Goal: Task Accomplishment & Management: Manage account settings

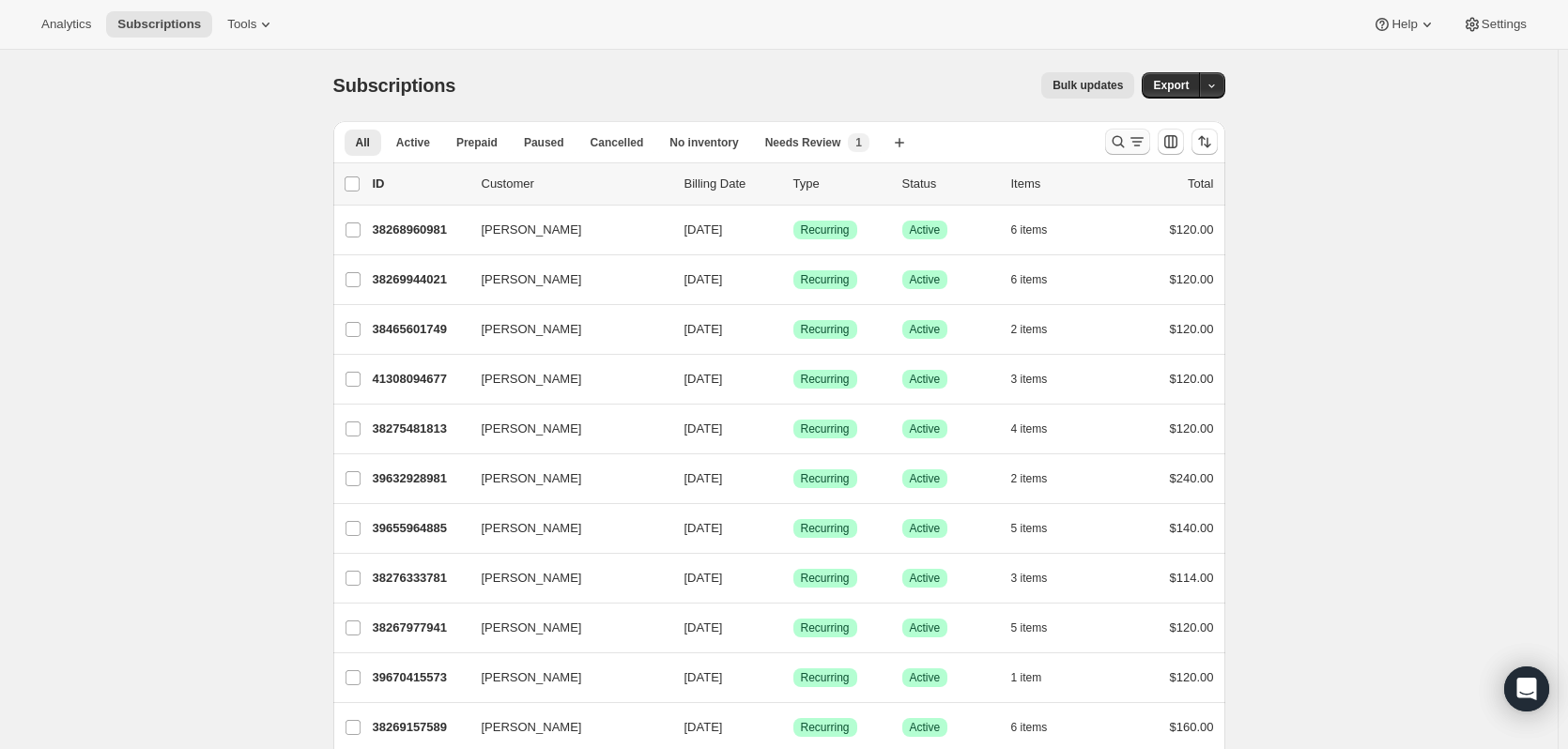
click at [1117, 146] on icon "Search and filter results" at bounding box center [1118, 141] width 19 height 19
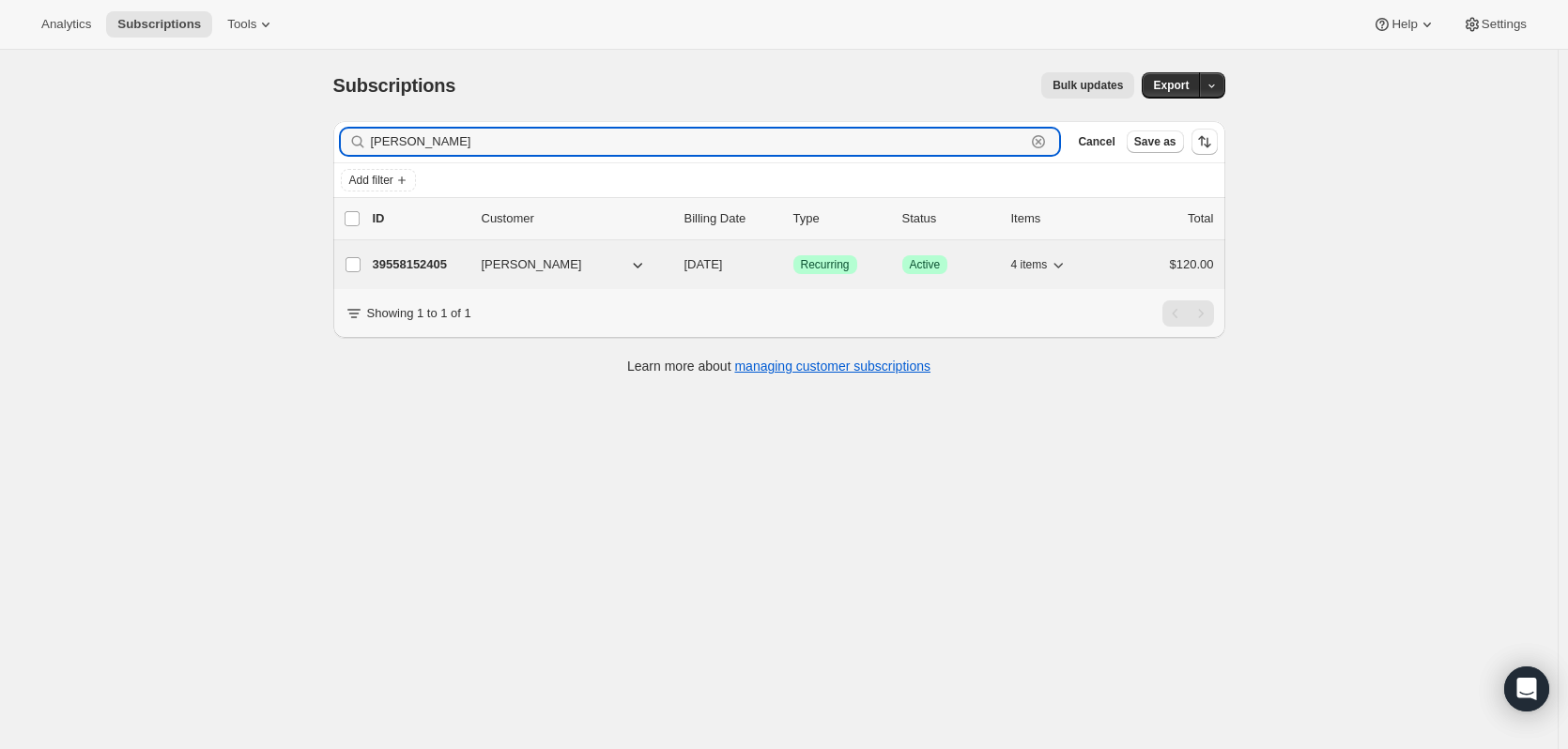
type input "[PERSON_NAME]"
click at [626, 273] on button "[PERSON_NAME]" at bounding box center [565, 265] width 188 height 30
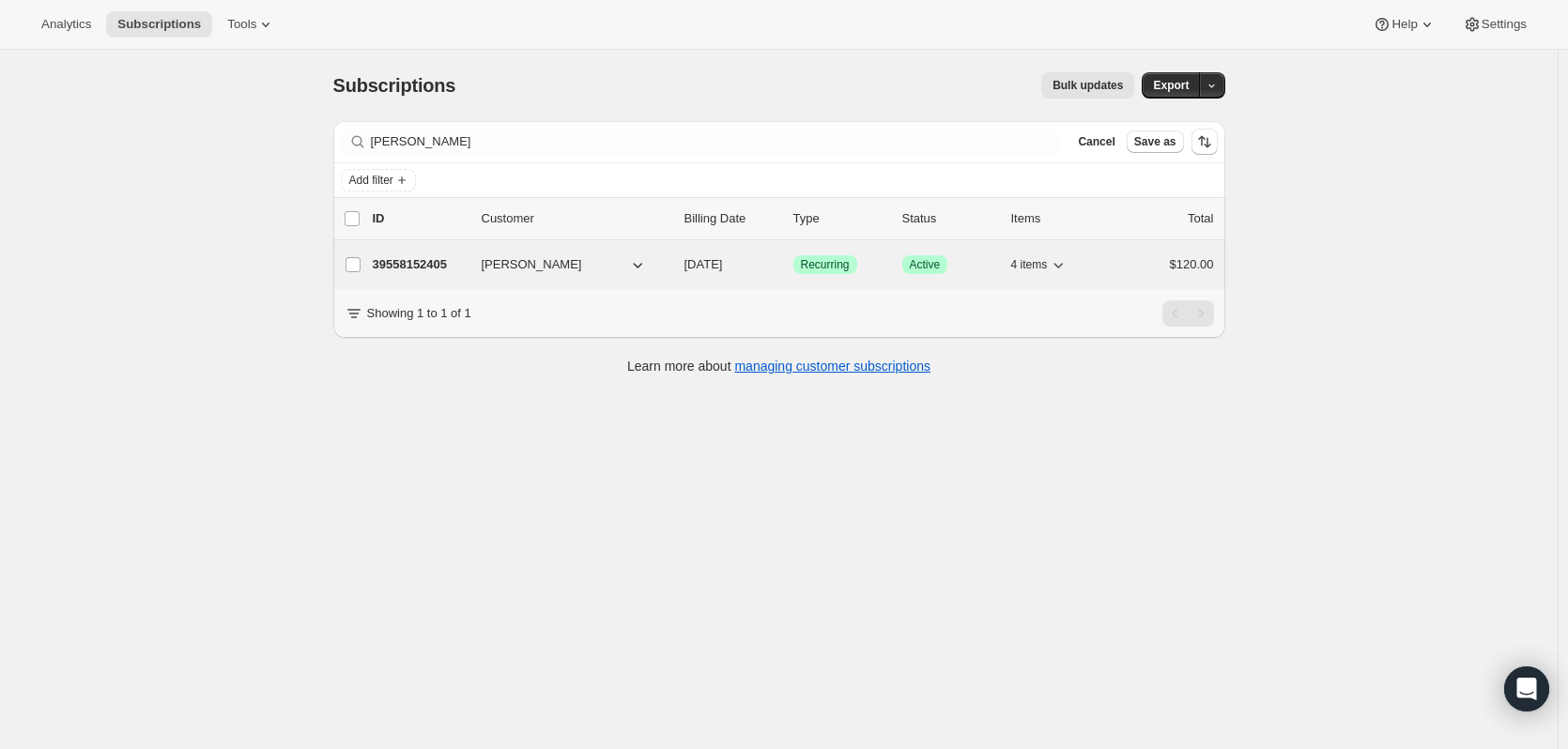
click at [514, 268] on span "[PERSON_NAME]" at bounding box center [532, 265] width 101 height 19
click at [421, 266] on p "39558152405" at bounding box center [420, 265] width 94 height 19
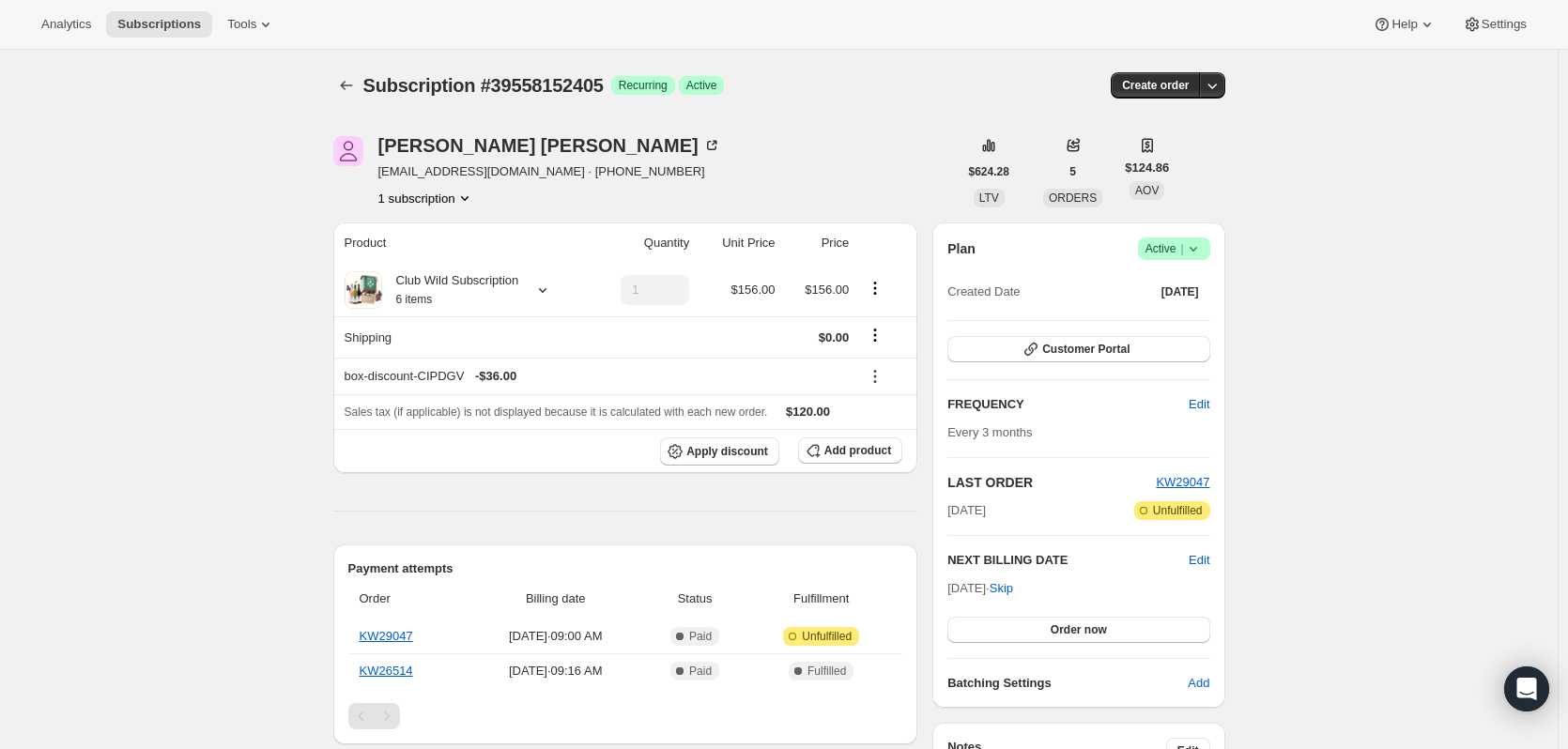
click at [1202, 248] on icon at bounding box center [1193, 249] width 19 height 19
click at [1185, 313] on span "Cancel subscription" at bounding box center [1180, 317] width 106 height 14
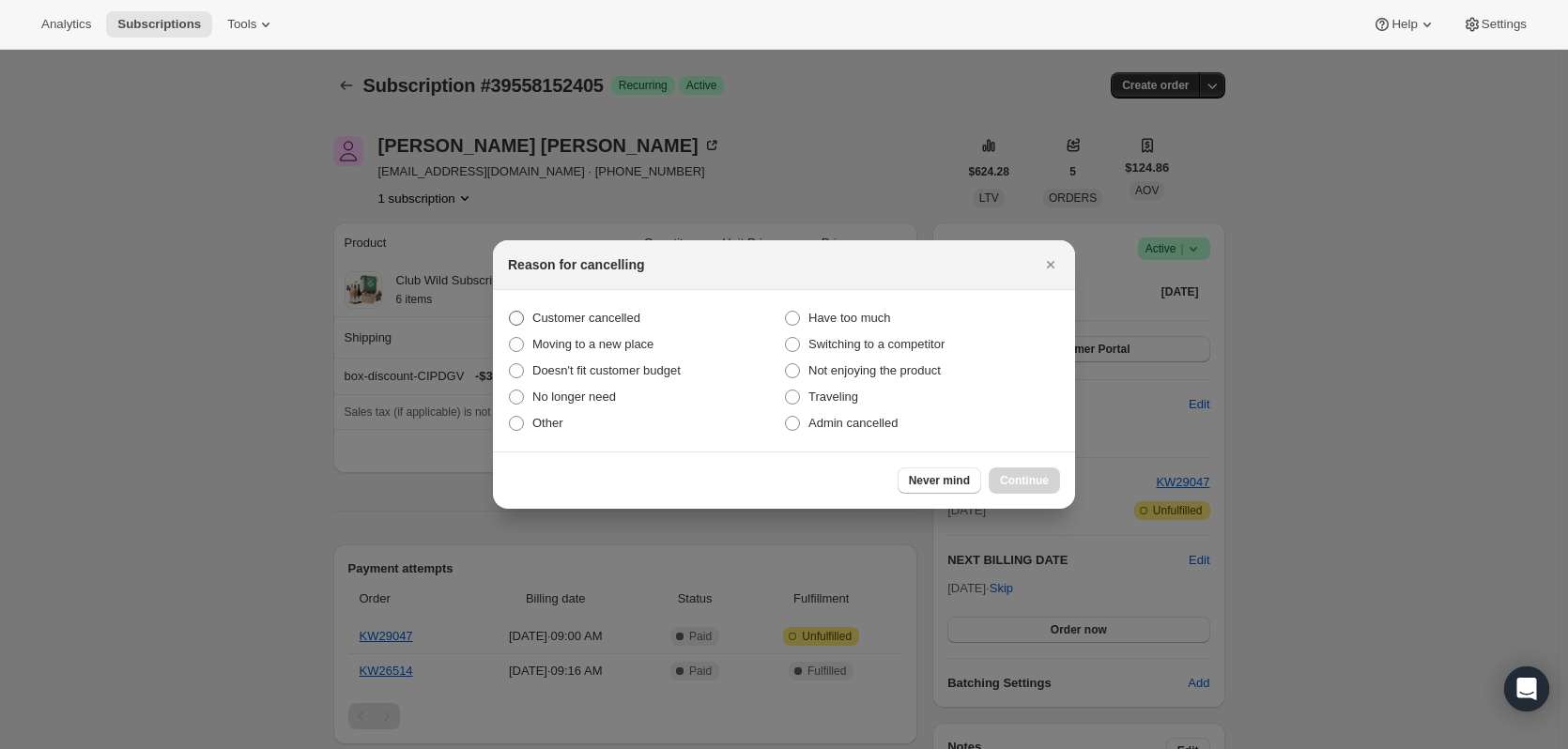
click at [569, 323] on span "Customer cancelled" at bounding box center [587, 317] width 108 height 14
click at [510, 311] on input "Customer cancelled" at bounding box center [509, 310] width 1 height 1
radio input "true"
click at [1016, 486] on span "Continue" at bounding box center [1023, 481] width 48 height 15
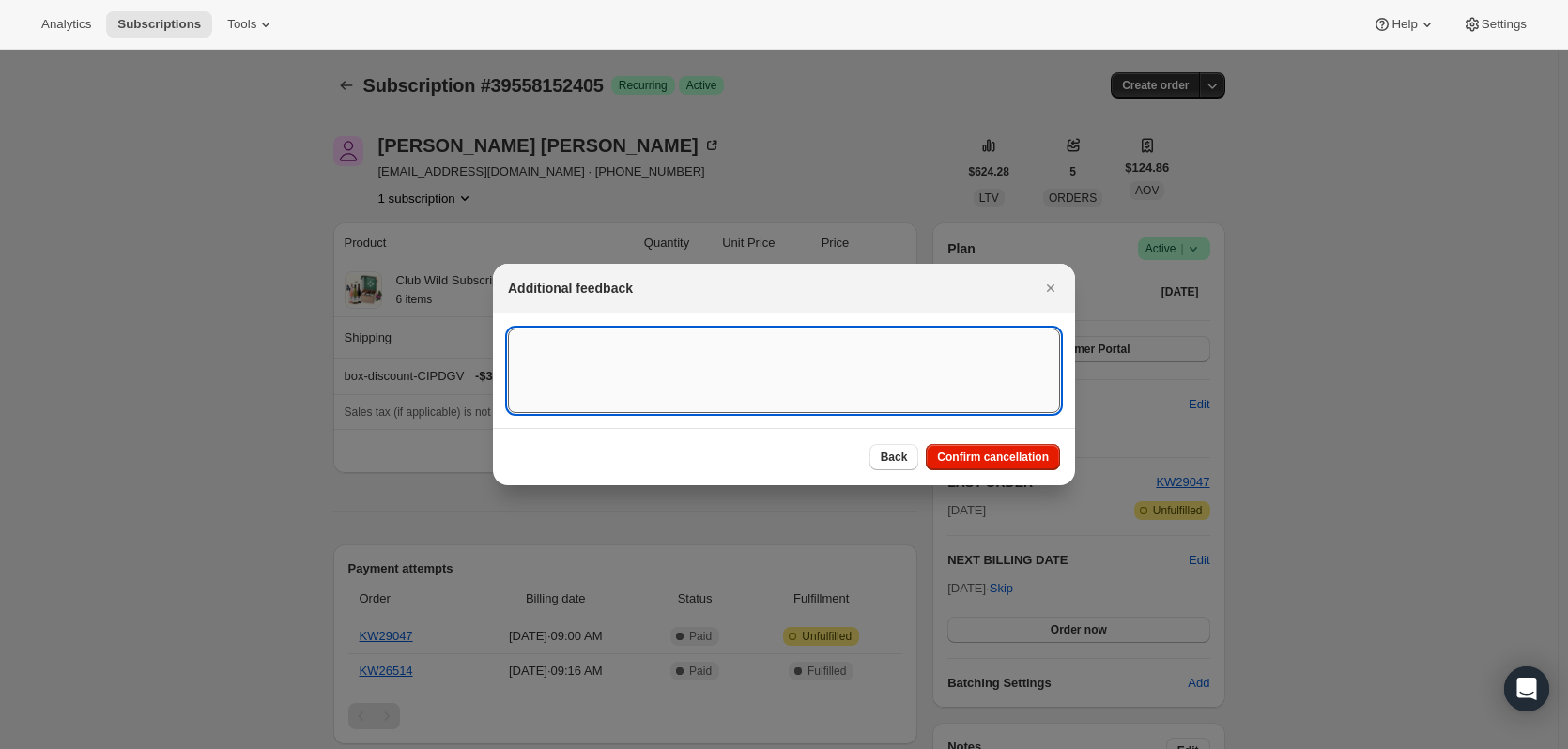
click at [923, 367] on textarea ":rc1:" at bounding box center [784, 370] width 552 height 84
type textarea "medical reasons"
click at [973, 458] on span "Confirm cancellation" at bounding box center [993, 458] width 112 height 15
